Goal: Transaction & Acquisition: Purchase product/service

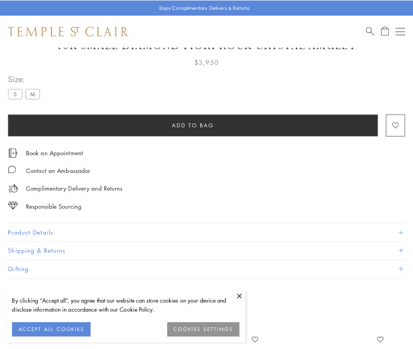
scroll to position [46, 0]
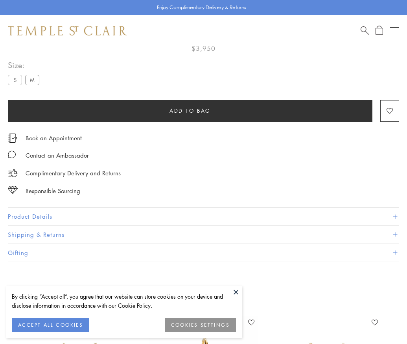
click at [190, 110] on span "Add to bag" at bounding box center [190, 110] width 41 height 9
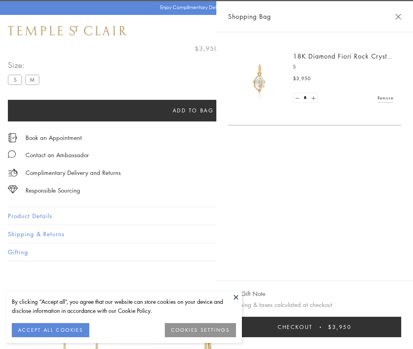
click at [362, 327] on button "Checkout $3,950" at bounding box center [314, 327] width 173 height 20
